Goal: Transaction & Acquisition: Purchase product/service

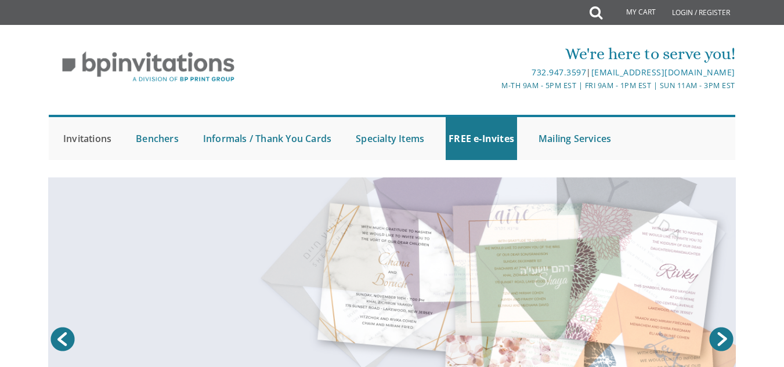
drag, startPoint x: 0, startPoint y: 0, endPoint x: 89, endPoint y: 140, distance: 166.4
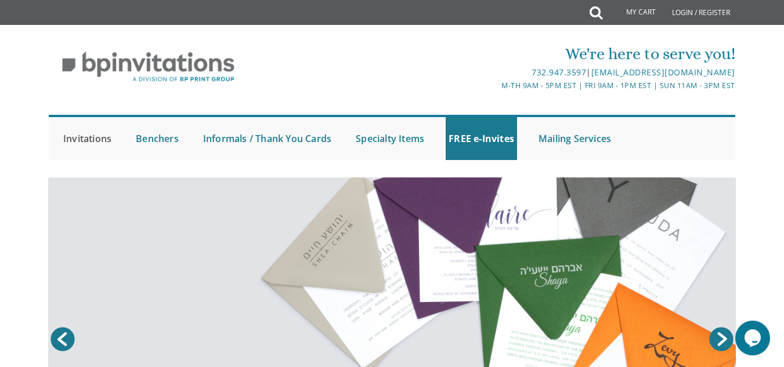
drag, startPoint x: 89, startPoint y: 140, endPoint x: 79, endPoint y: 139, distance: 9.9
click at [79, 139] on link "Invitations" at bounding box center [87, 138] width 54 height 43
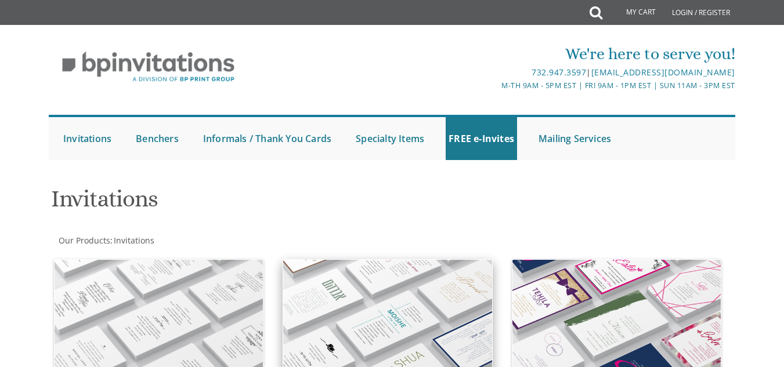
click at [355, 276] on img at bounding box center [387, 321] width 208 height 122
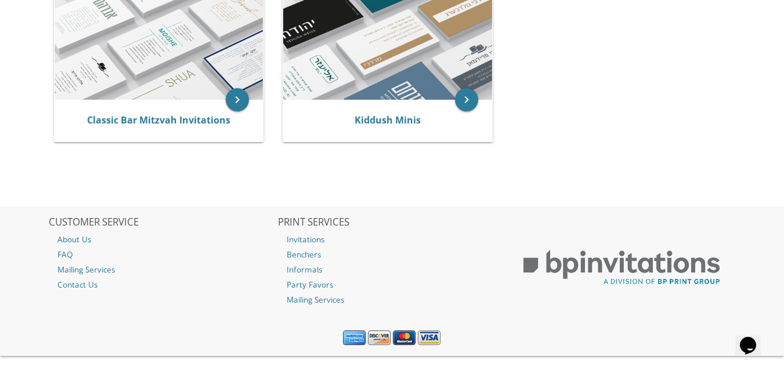
scroll to position [314, 0]
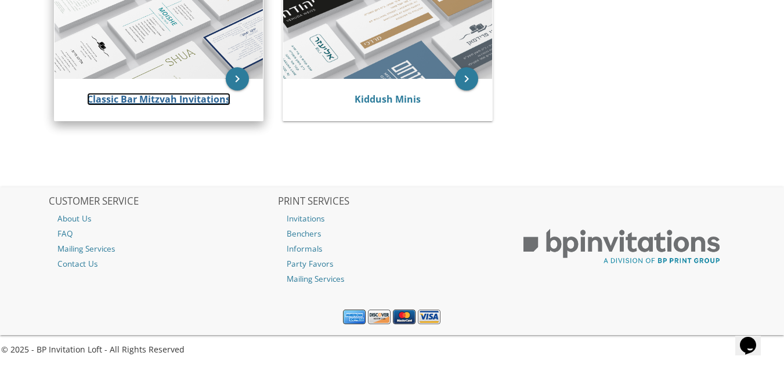
click at [137, 99] on link "Classic Bar Mitzvah Invitations" at bounding box center [158, 99] width 143 height 13
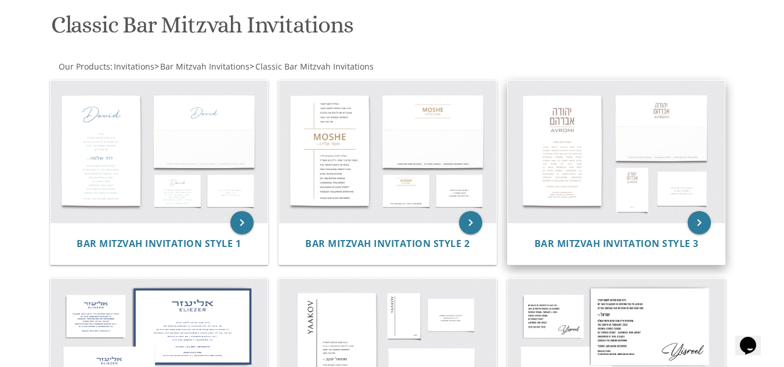
click at [557, 147] on img at bounding box center [615, 152] width 217 height 143
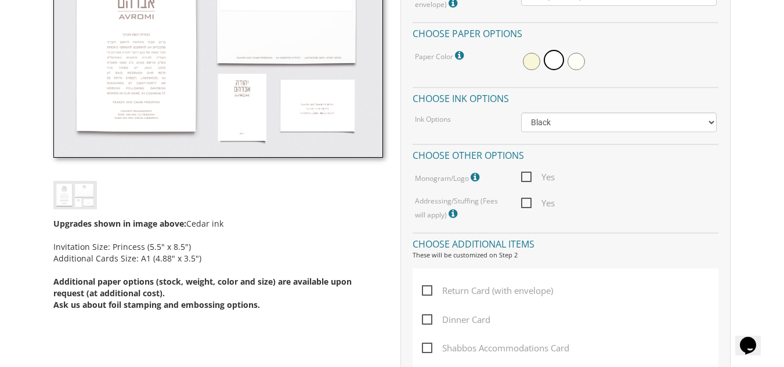
scroll to position [464, 0]
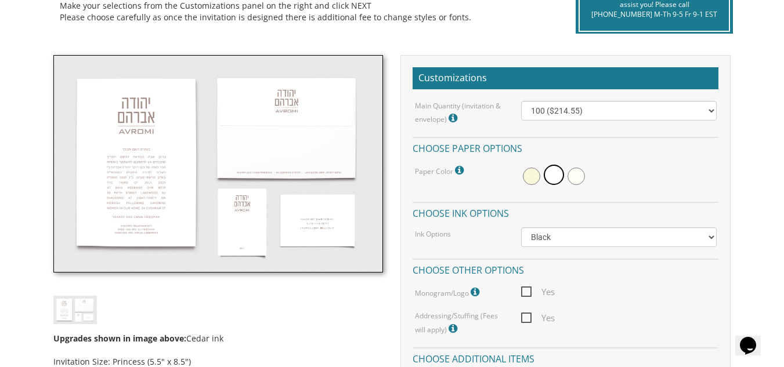
scroll to position [290, 0]
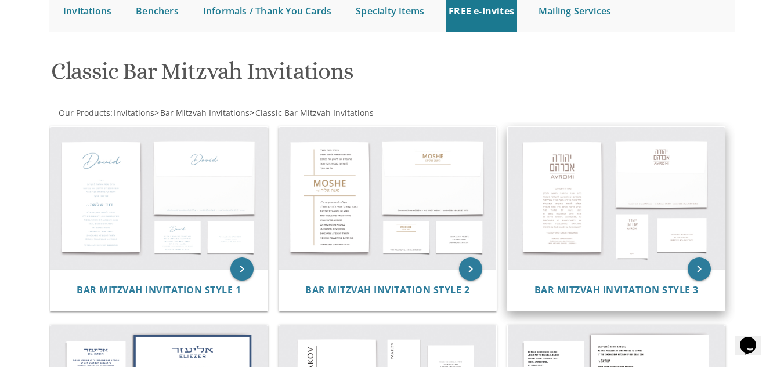
scroll to position [174, 0]
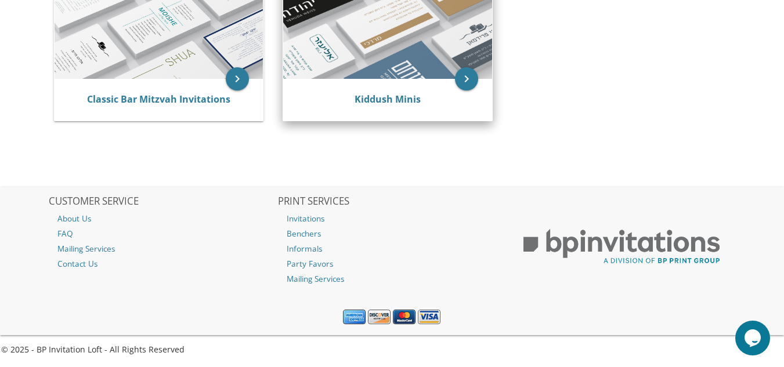
click at [343, 92] on div "Kiddush Minis" at bounding box center [387, 100] width 208 height 42
click at [365, 99] on link "Kiddush Minis" at bounding box center [387, 99] width 66 height 13
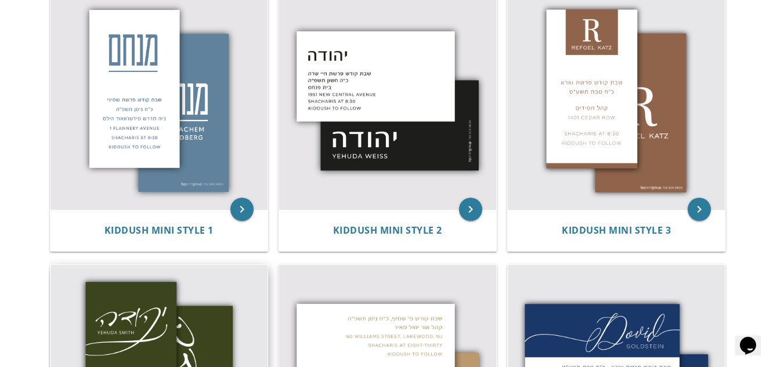
scroll to position [220, 0]
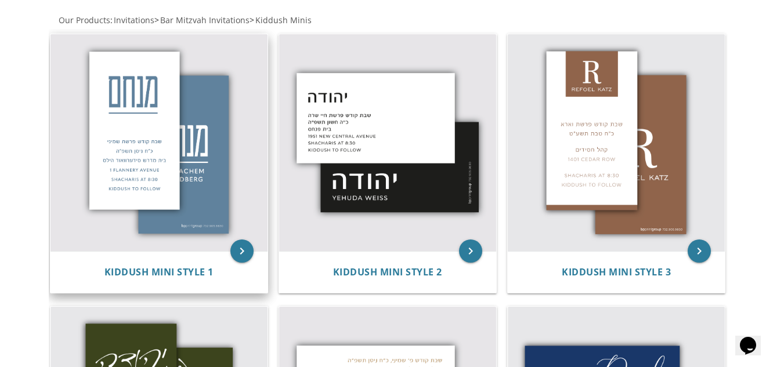
click at [133, 112] on img at bounding box center [158, 142] width 217 height 217
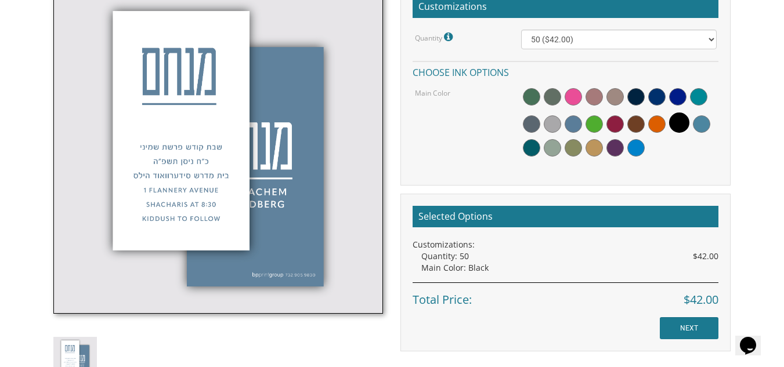
scroll to position [348, 0]
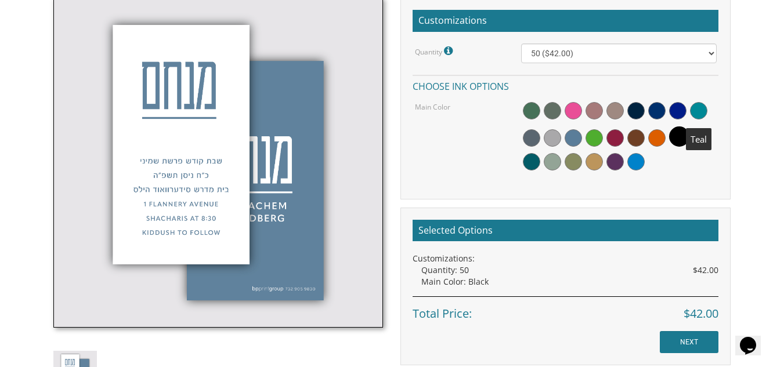
click at [699, 112] on span at bounding box center [698, 110] width 17 height 17
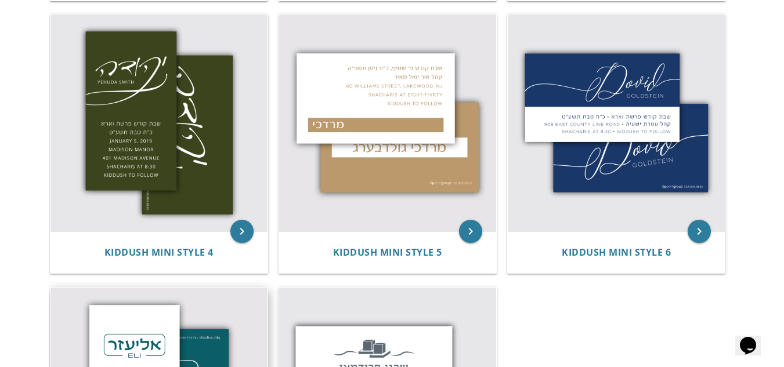
scroll to position [510, 0]
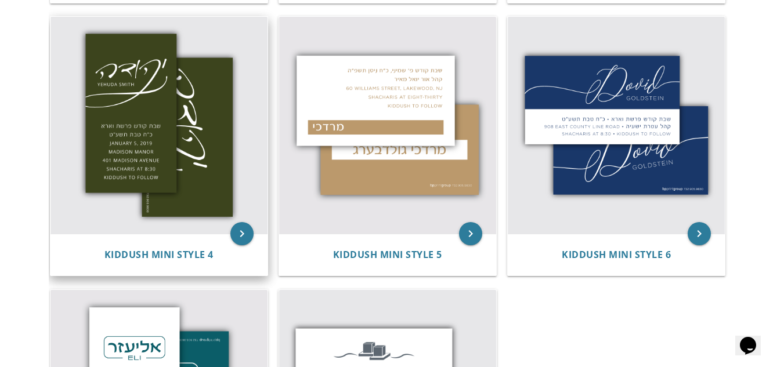
click at [129, 107] on img at bounding box center [158, 125] width 217 height 217
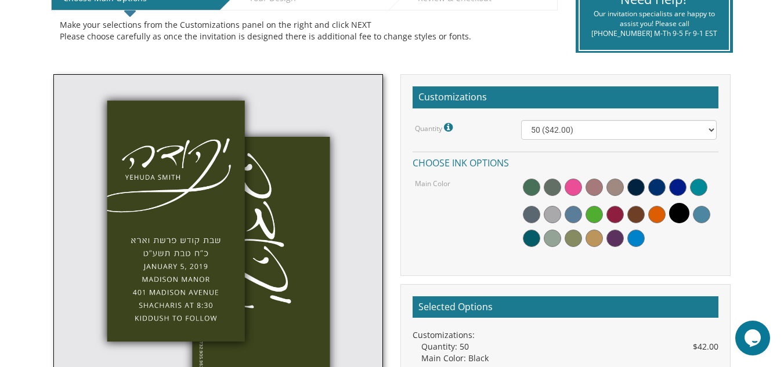
scroll to position [290, 0]
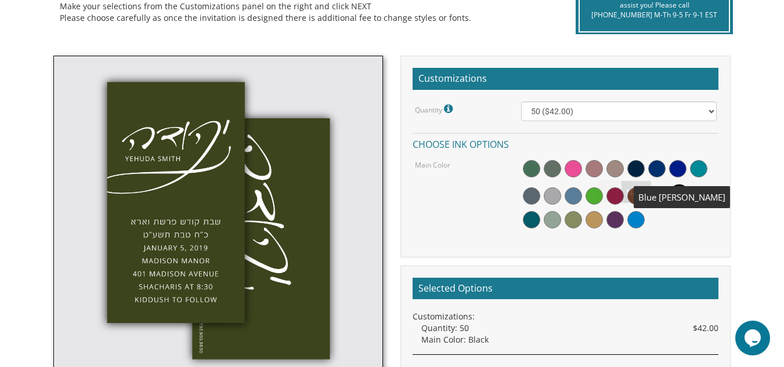
click at [654, 165] on span at bounding box center [656, 168] width 17 height 17
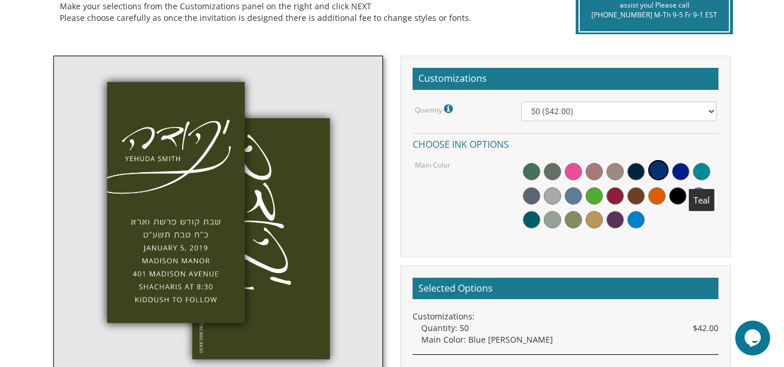
click at [704, 171] on span at bounding box center [701, 171] width 17 height 17
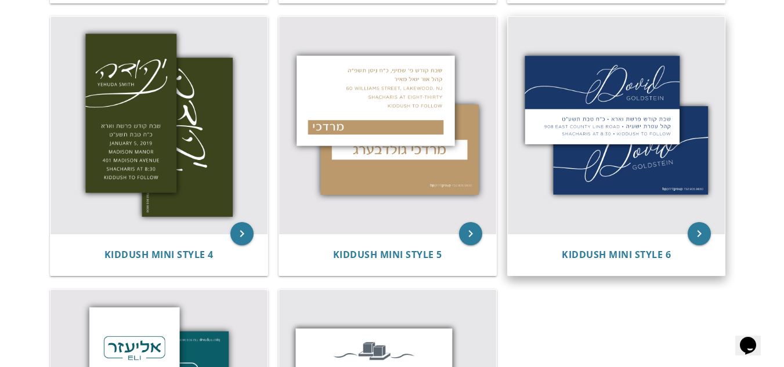
click at [612, 148] on img at bounding box center [615, 125] width 217 height 217
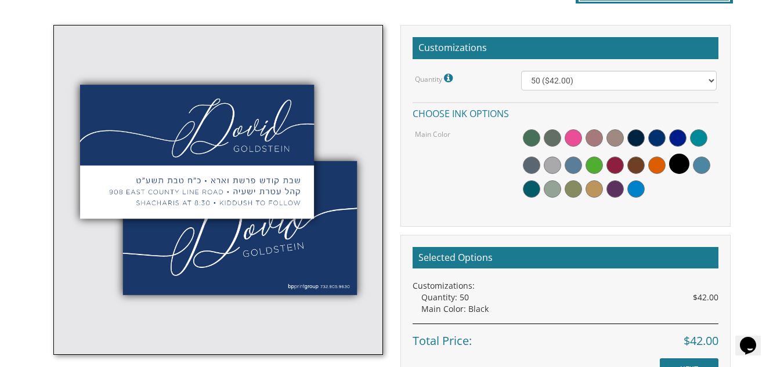
scroll to position [290, 0]
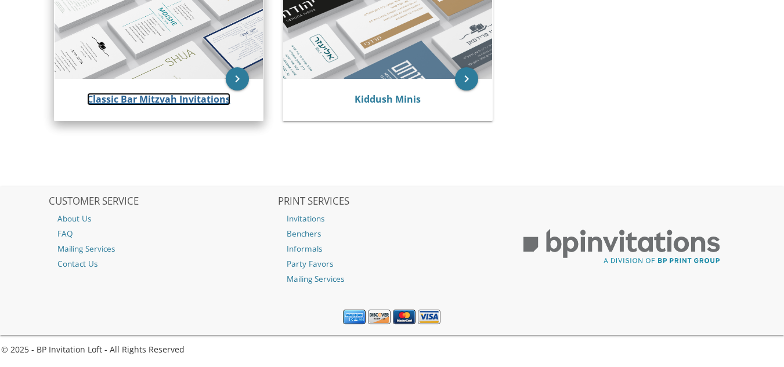
click at [136, 94] on link "Classic Bar Mitzvah Invitations" at bounding box center [158, 99] width 143 height 13
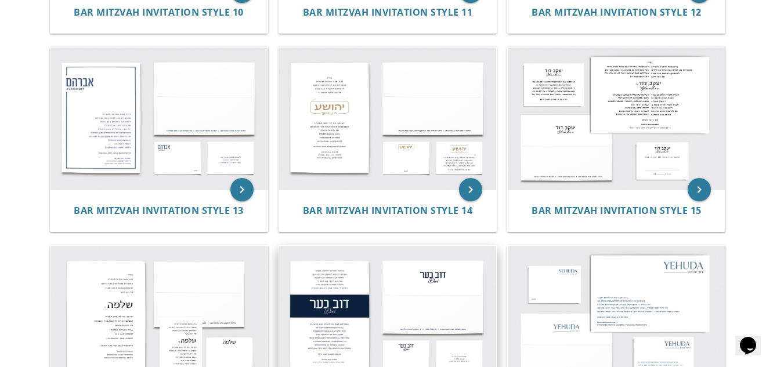
scroll to position [986, 0]
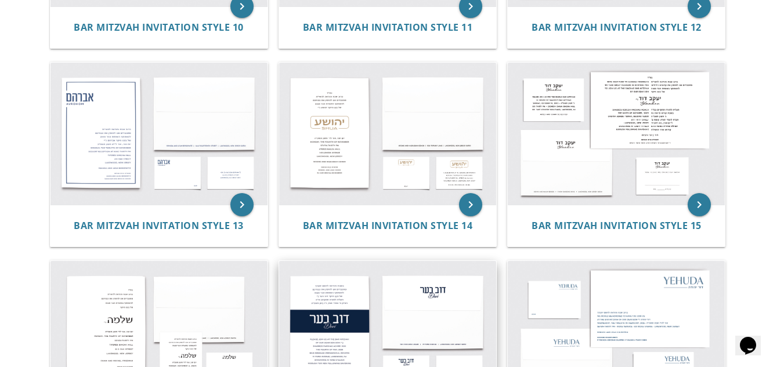
click at [451, 314] on img at bounding box center [387, 332] width 217 height 143
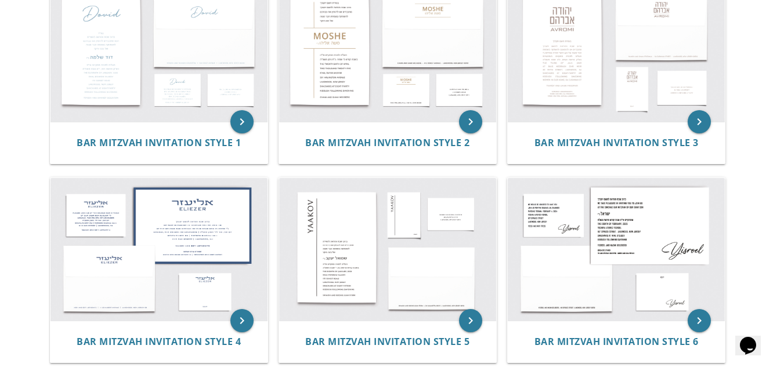
scroll to position [174, 0]
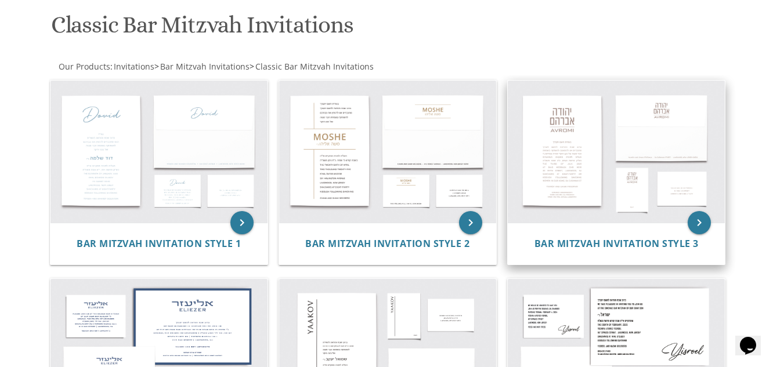
click at [557, 148] on img at bounding box center [615, 152] width 217 height 143
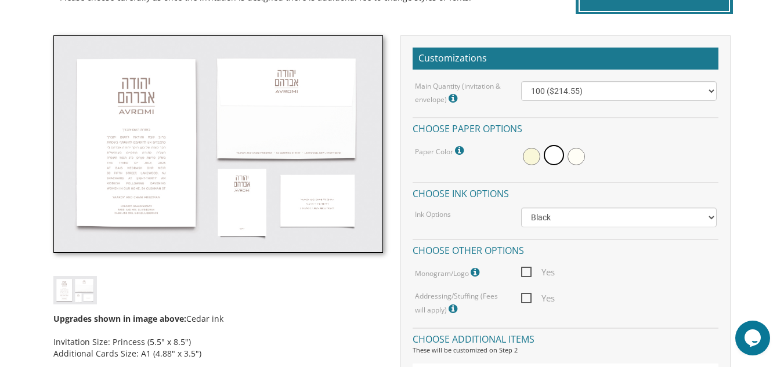
scroll to position [290, 0]
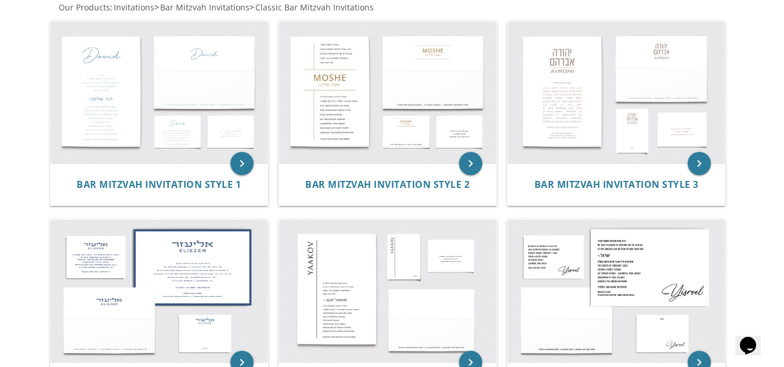
scroll to position [232, 0]
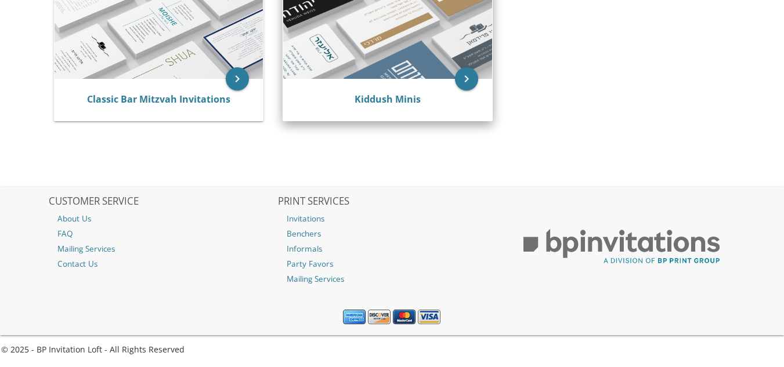
click at [365, 92] on div "Kiddush Minis" at bounding box center [387, 100] width 208 height 42
click at [374, 102] on link "Kiddush Minis" at bounding box center [387, 99] width 66 height 13
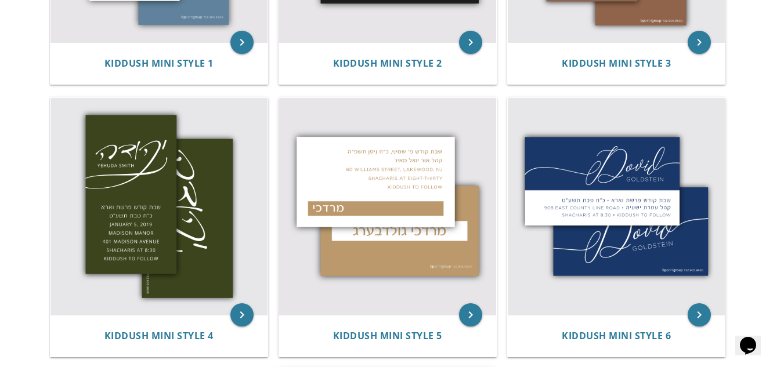
scroll to position [430, 0]
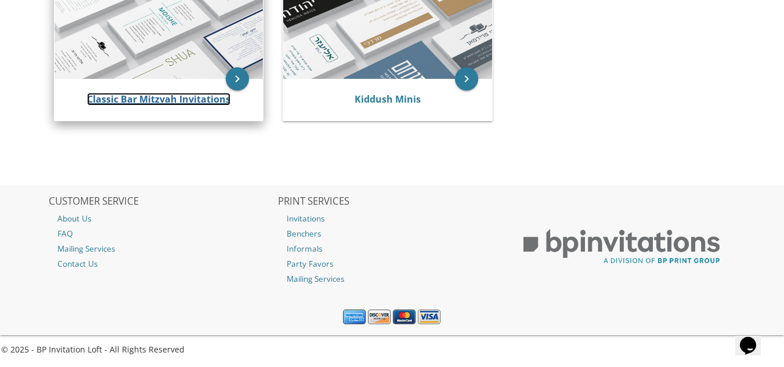
click at [188, 101] on link "Classic Bar Mitzvah Invitations" at bounding box center [158, 99] width 143 height 13
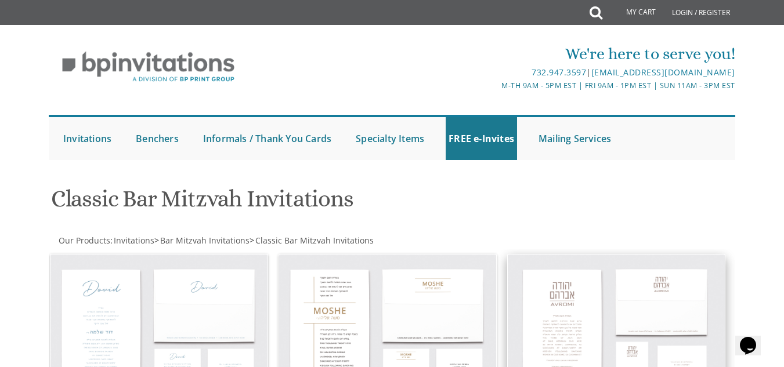
click at [564, 342] on img at bounding box center [615, 326] width 217 height 143
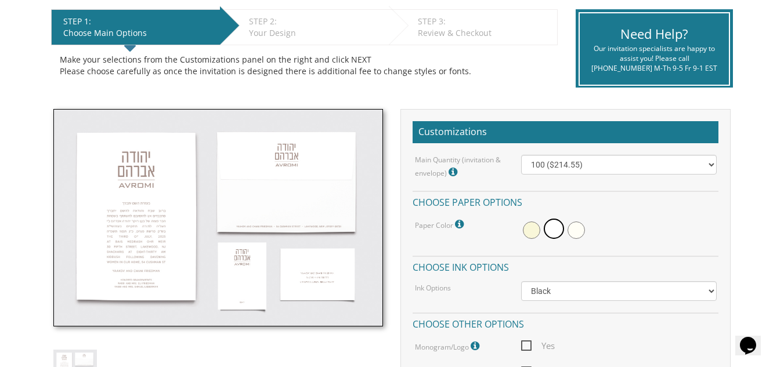
scroll to position [236, 0]
